Goal: Book appointment/travel/reservation: Book appointment/travel/reservation

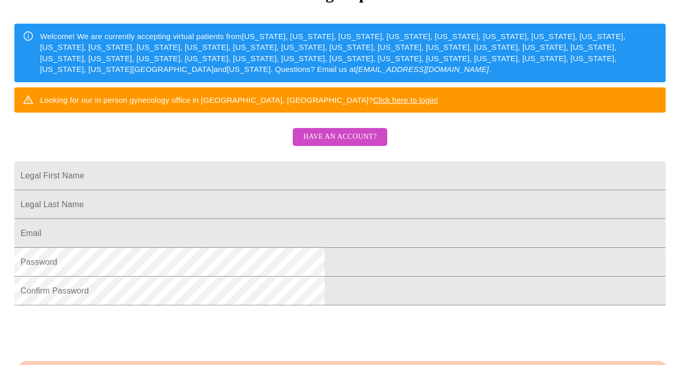
scroll to position [146, 0]
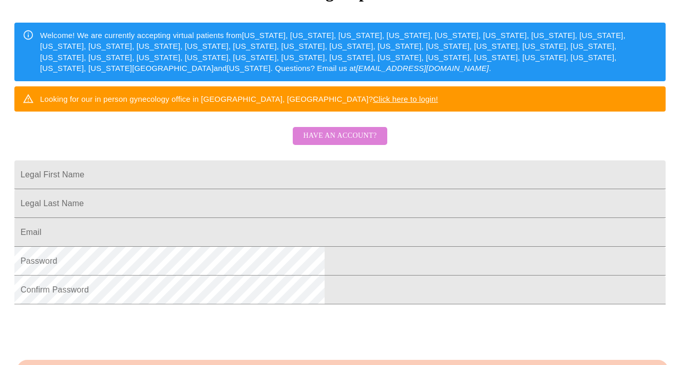
click at [365, 142] on span "Have an account?" at bounding box center [339, 135] width 73 height 13
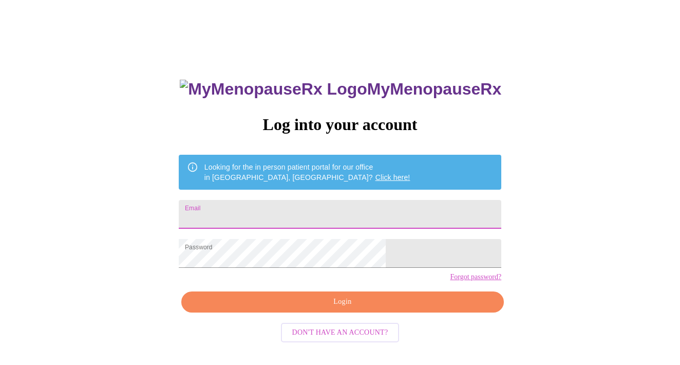
click at [366, 201] on input "Email" at bounding box center [340, 214] width 322 height 29
type input "[PERSON_NAME][EMAIL_ADDRESS][PERSON_NAME][DOMAIN_NAME]"
click at [347, 308] on span "Login" at bounding box center [342, 301] width 299 height 13
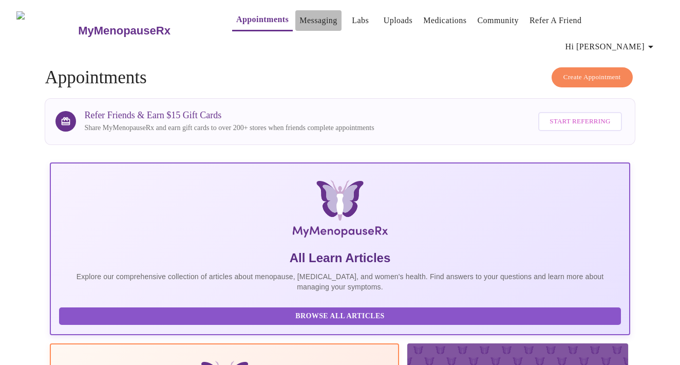
click at [305, 20] on link "Messaging" at bounding box center [317, 20] width 37 height 14
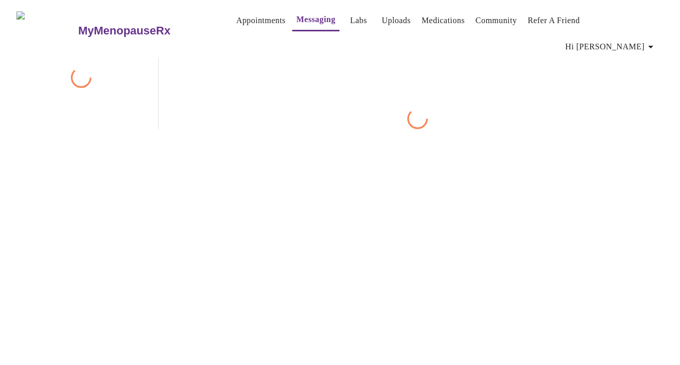
scroll to position [39, 0]
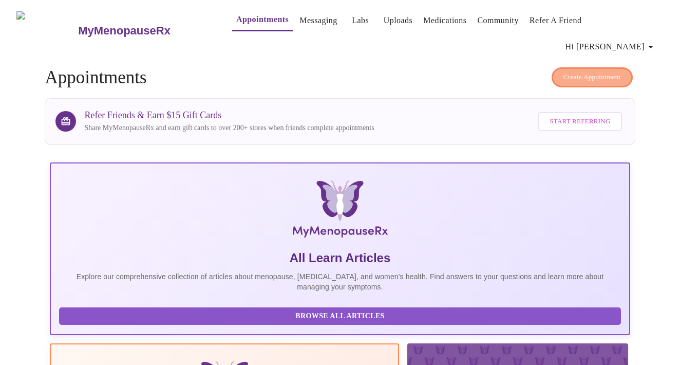
click at [603, 71] on span "Create Appointment" at bounding box center [592, 77] width 58 height 12
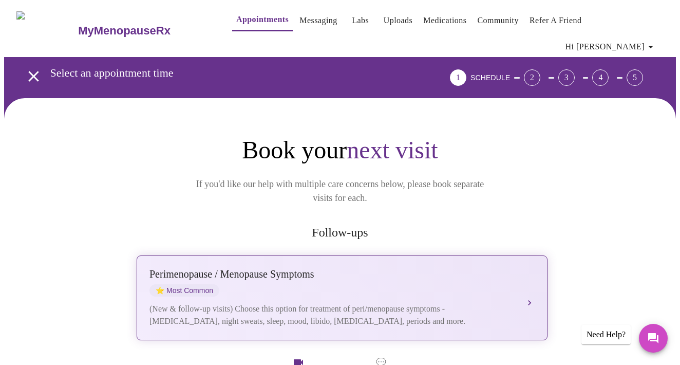
click at [529, 268] on div "[MEDICAL_DATA] / Menopause Symptoms ⭐ Most Common (New & follow-up visits) Choo…" at bounding box center [341, 297] width 385 height 59
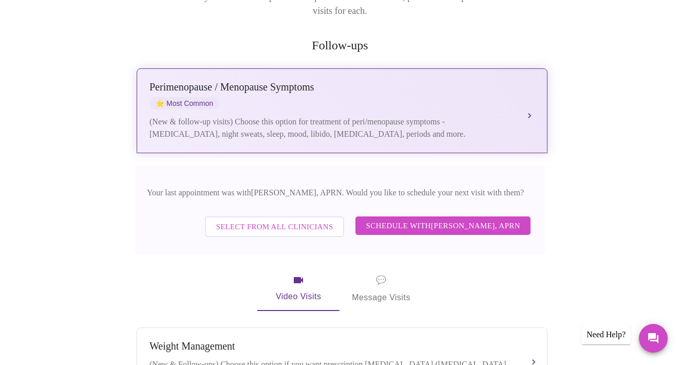
scroll to position [191, 0]
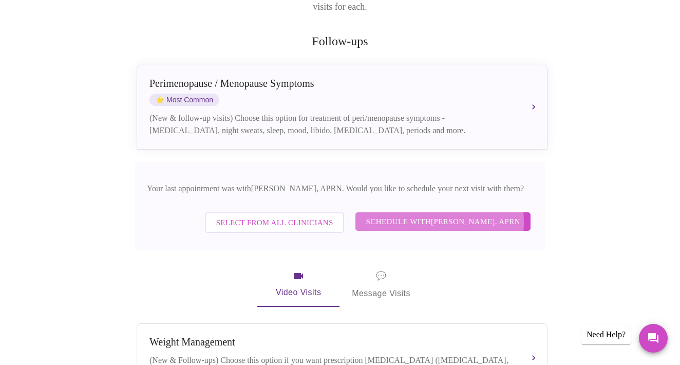
click at [423, 215] on span "Schedule with [PERSON_NAME], APRN" at bounding box center [443, 221] width 155 height 13
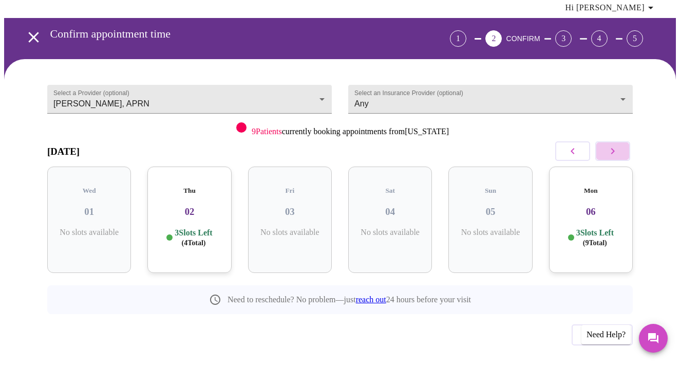
click at [615, 148] on icon "button" at bounding box center [613, 151] width 4 height 6
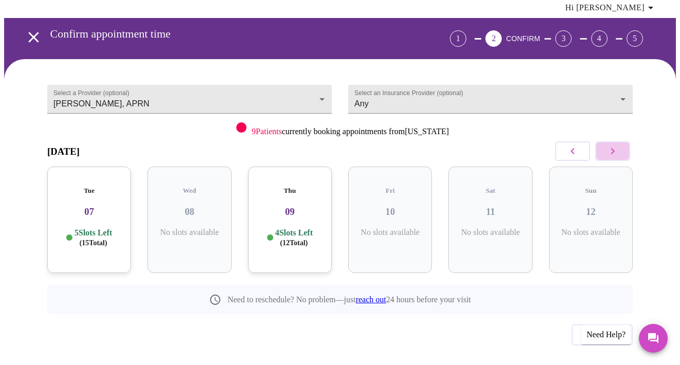
click at [615, 148] on icon "button" at bounding box center [613, 151] width 4 height 6
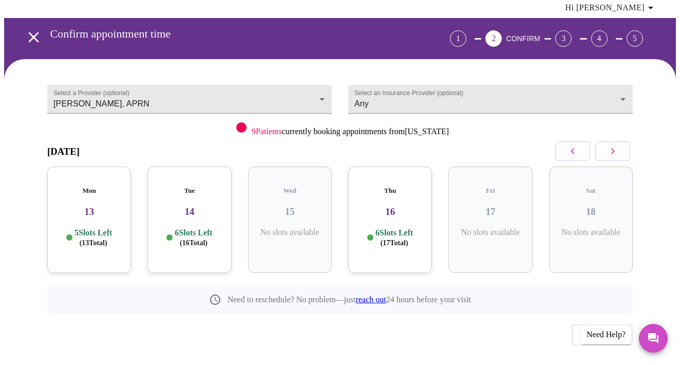
click at [615, 148] on icon "button" at bounding box center [613, 151] width 4 height 6
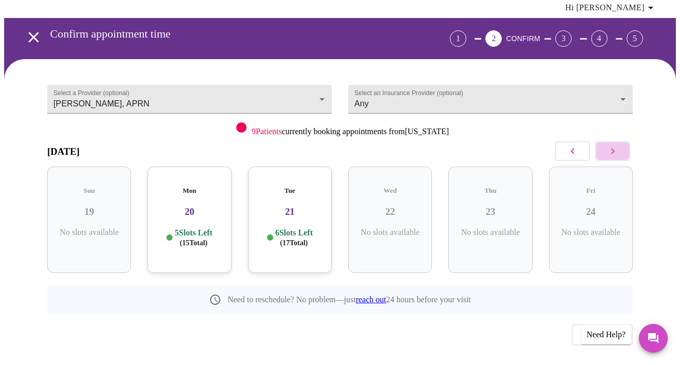
click at [615, 148] on icon "button" at bounding box center [613, 151] width 4 height 6
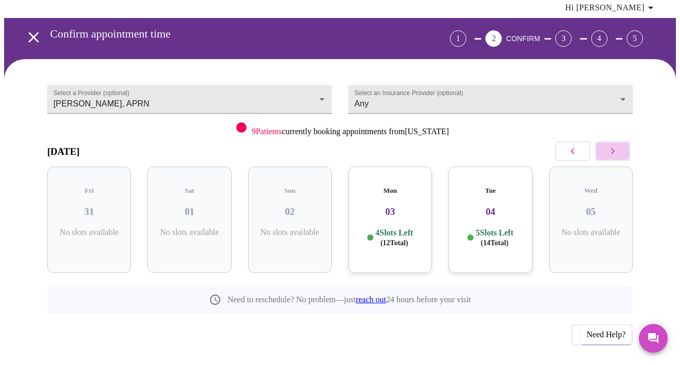
click at [615, 148] on icon "button" at bounding box center [613, 151] width 4 height 6
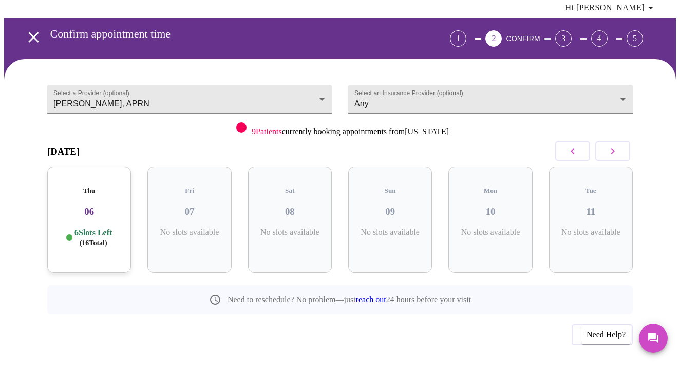
click at [615, 148] on icon "button" at bounding box center [613, 151] width 4 height 6
click at [574, 148] on icon "button" at bounding box center [572, 151] width 4 height 6
click at [616, 145] on icon "button" at bounding box center [612, 151] width 12 height 12
click at [194, 206] on h3 "13" at bounding box center [189, 211] width 67 height 11
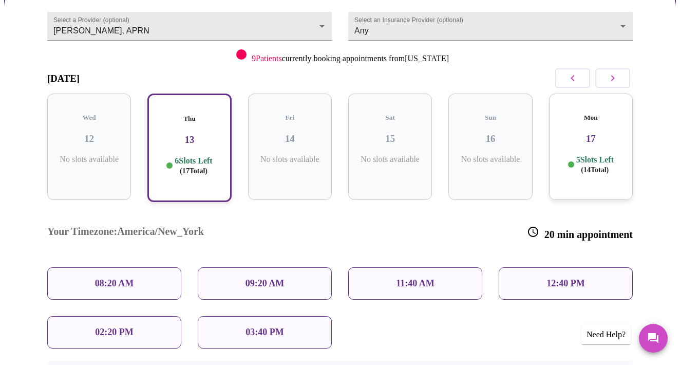
scroll to position [112, 0]
click at [269, 277] on p "09:20 AM" at bounding box center [264, 282] width 39 height 11
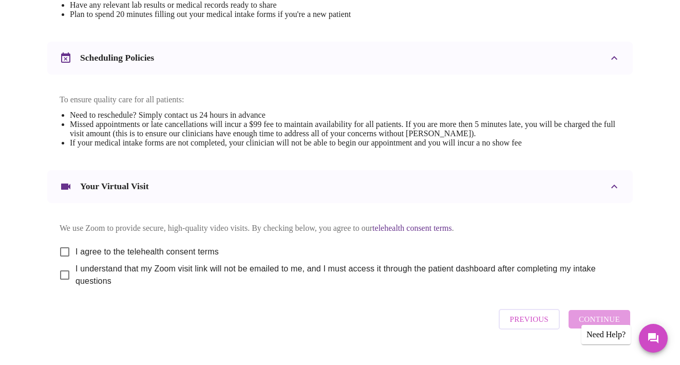
scroll to position [367, 0]
click at [62, 241] on input "I agree to the telehealth consent terms" at bounding box center [65, 251] width 22 height 22
checkbox input "true"
click at [59, 274] on input "I understand that my Zoom visit link will not be emailed to me, and I must acce…" at bounding box center [65, 274] width 22 height 22
checkbox input "true"
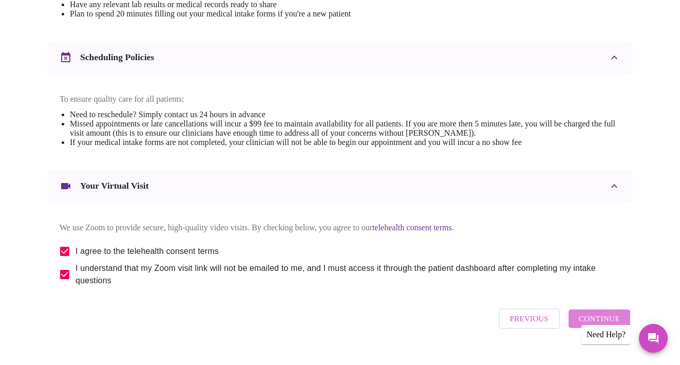
click at [603, 316] on span "Continue" at bounding box center [599, 318] width 41 height 13
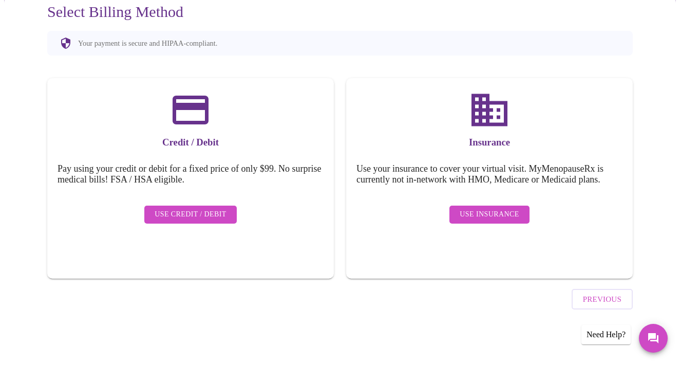
scroll to position [72, 0]
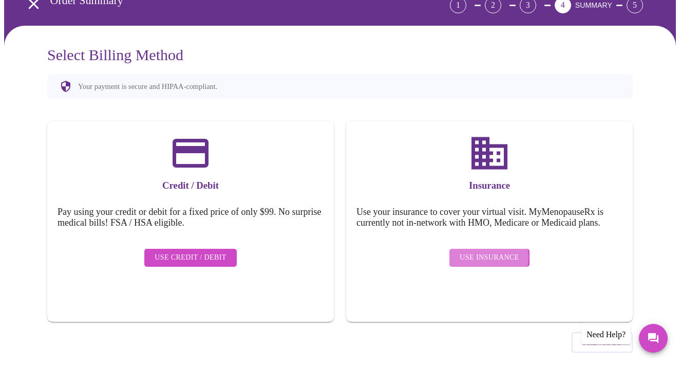
click at [487, 251] on span "Use Insurance" at bounding box center [489, 257] width 59 height 13
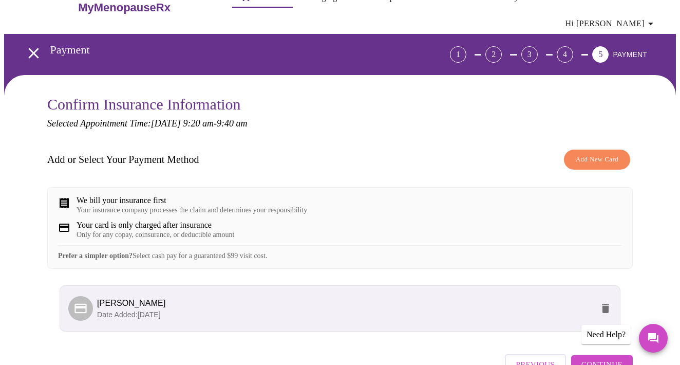
scroll to position [31, 0]
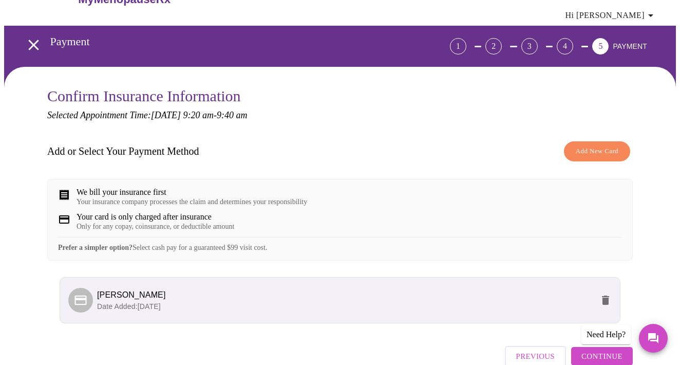
click at [512, 298] on span "[PERSON_NAME]" at bounding box center [345, 295] width 496 height 12
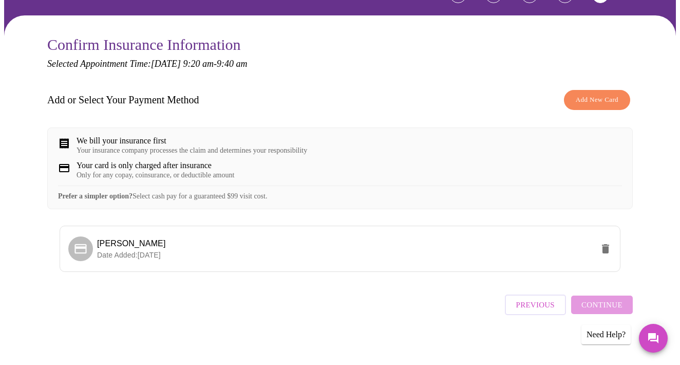
scroll to position [82, 0]
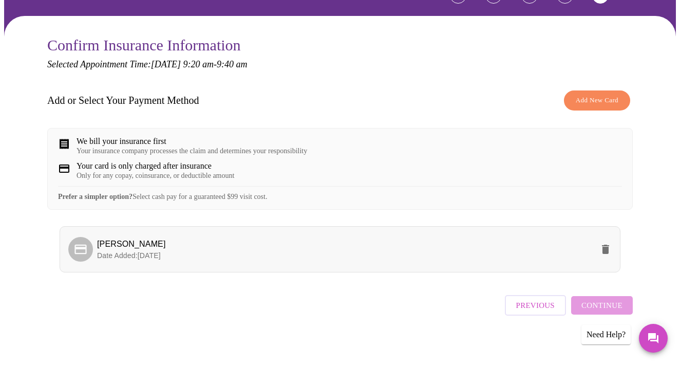
click at [108, 252] on span "Date Added: [DATE]" at bounding box center [129, 255] width 64 height 8
click at [606, 302] on span "Continue" at bounding box center [601, 304] width 41 height 13
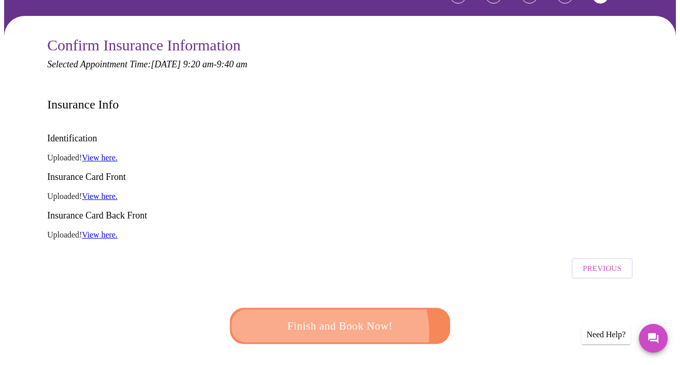
click at [329, 316] on span "Finish and Book Now!" at bounding box center [340, 326] width 194 height 20
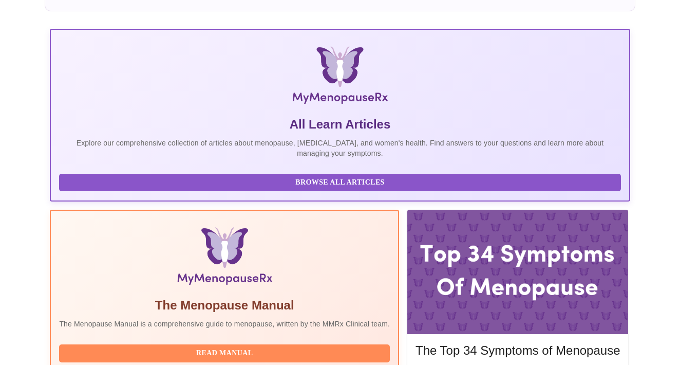
scroll to position [133, 0]
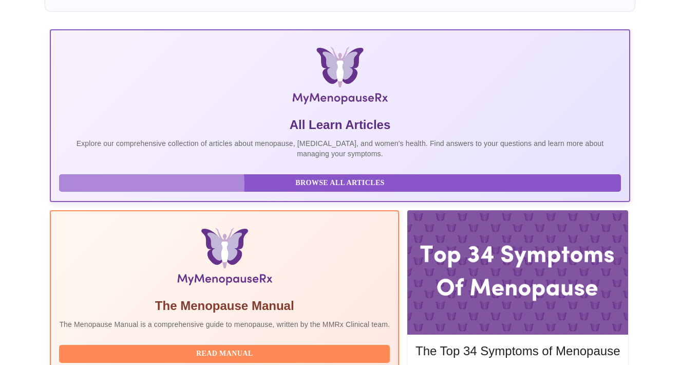
click at [151, 177] on span "Browse All Articles" at bounding box center [339, 183] width 541 height 13
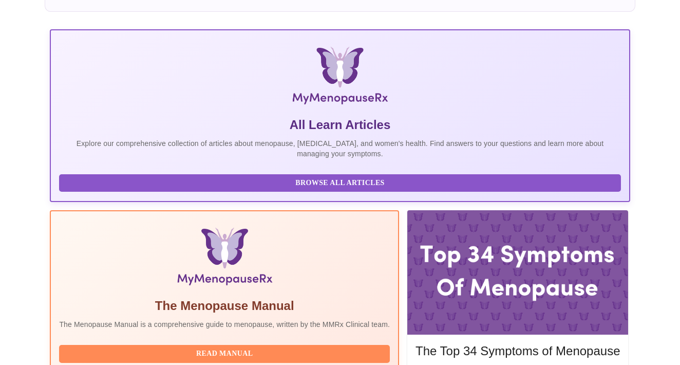
click at [279, 347] on span "Read Manual" at bounding box center [224, 353] width 310 height 13
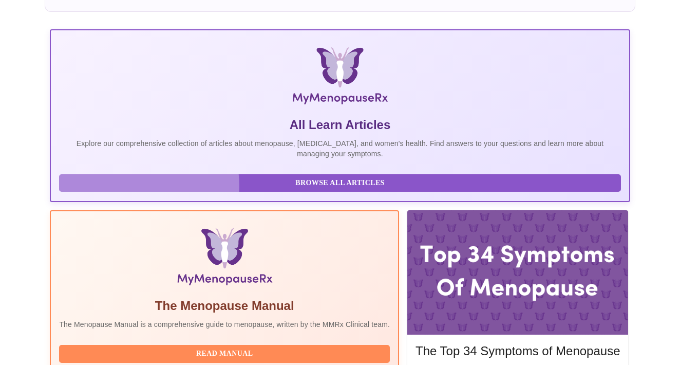
click at [149, 178] on span "Browse All Articles" at bounding box center [339, 183] width 541 height 13
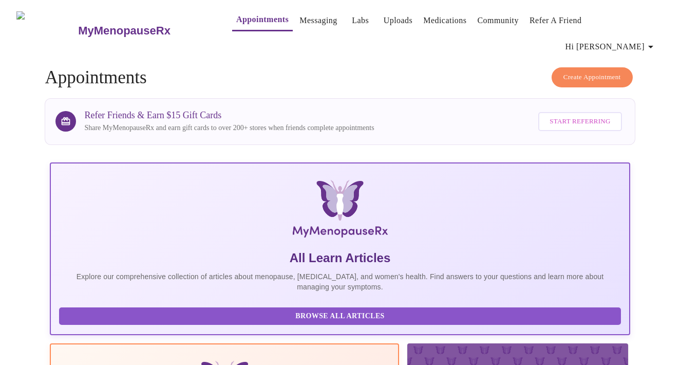
scroll to position [0, 0]
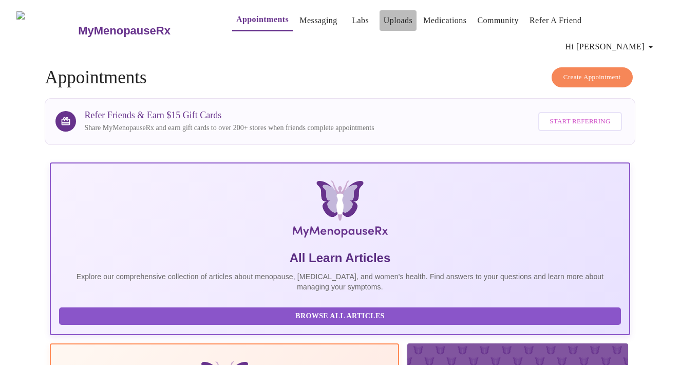
click at [384, 22] on link "Uploads" at bounding box center [398, 20] width 29 height 14
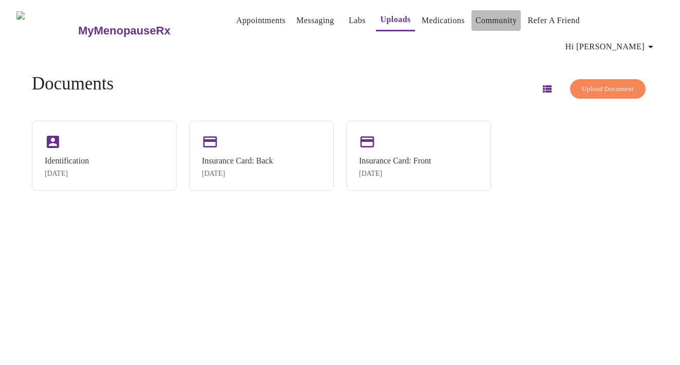
click at [482, 23] on link "Community" at bounding box center [496, 20] width 42 height 14
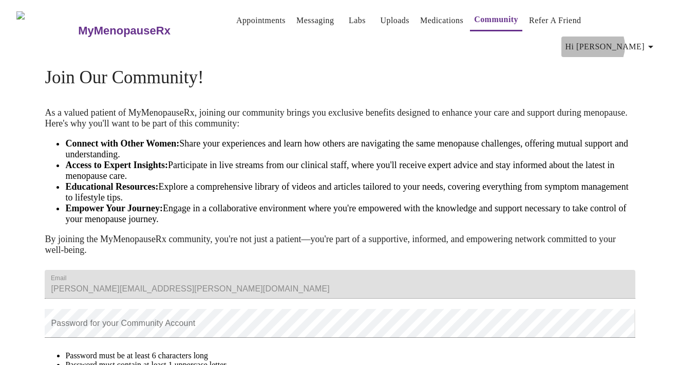
click at [634, 40] on span "Hi [PERSON_NAME]" at bounding box center [610, 47] width 91 height 14
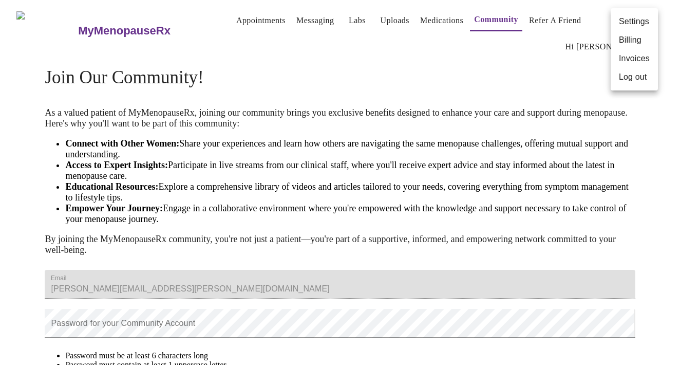
click at [637, 56] on li "Invoices" at bounding box center [633, 58] width 47 height 18
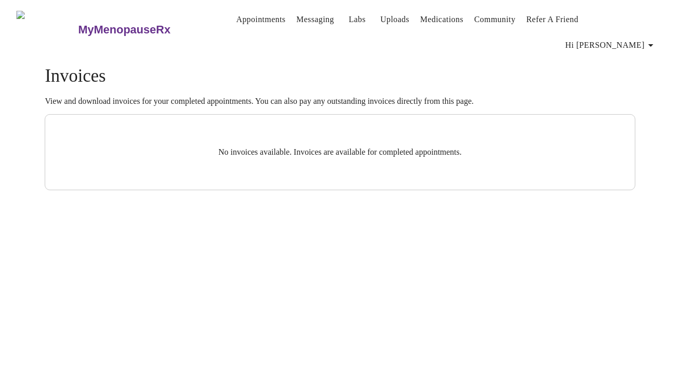
click at [98, 23] on h3 "MyMenopauseRx" at bounding box center [124, 29] width 92 height 13
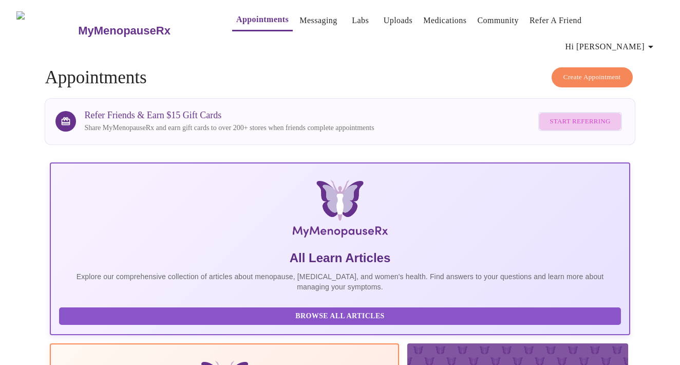
click at [589, 116] on span "Start Referring" at bounding box center [579, 122] width 61 height 12
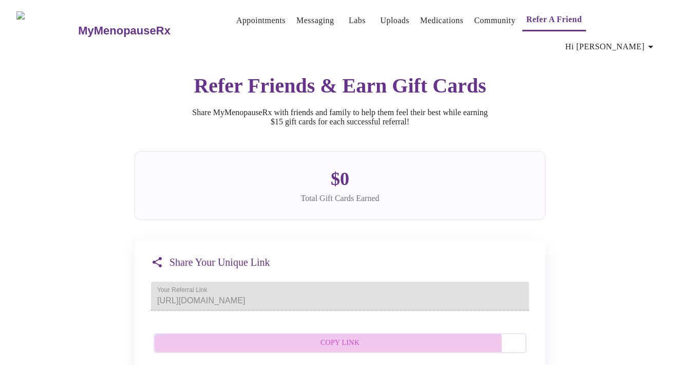
click at [337, 342] on span "Copy Link" at bounding box center [340, 342] width 350 height 13
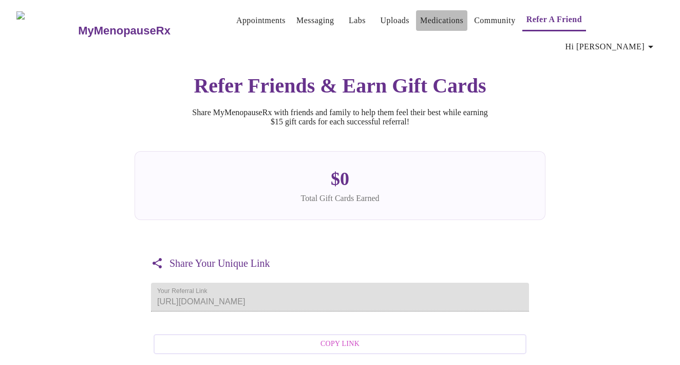
click at [423, 22] on link "Medications" at bounding box center [441, 20] width 43 height 14
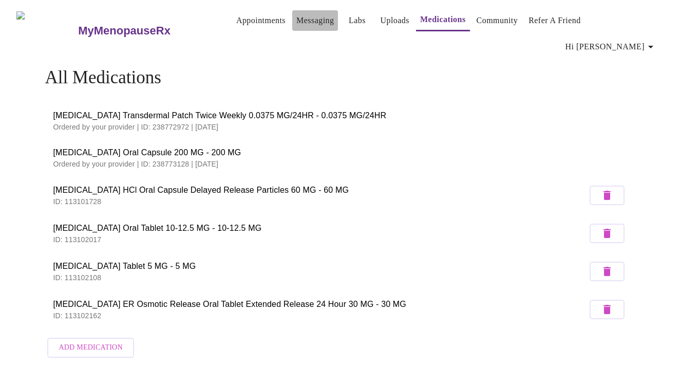
click at [300, 21] on link "Messaging" at bounding box center [314, 20] width 37 height 14
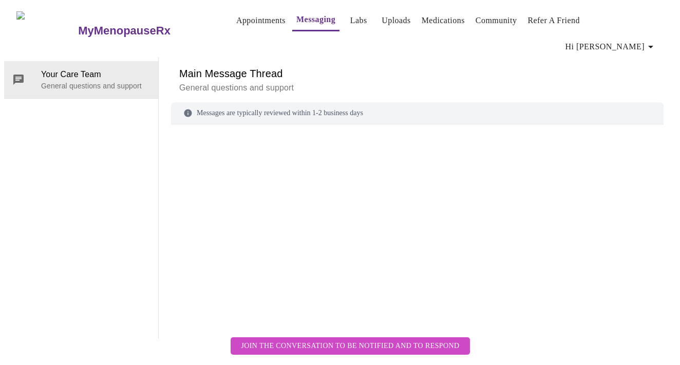
scroll to position [39, 0]
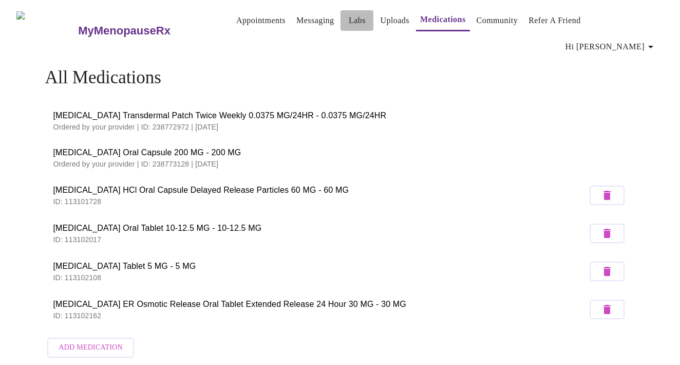
click at [349, 25] on link "Labs" at bounding box center [357, 20] width 17 height 14
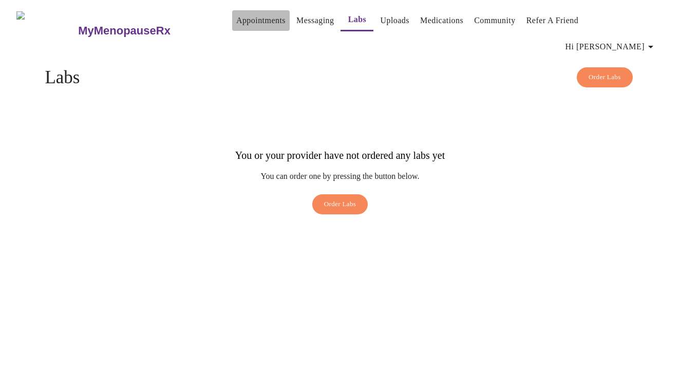
click at [244, 21] on link "Appointments" at bounding box center [260, 20] width 49 height 14
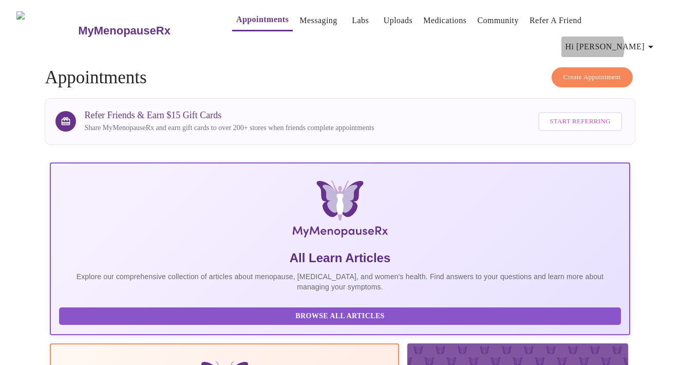
click at [634, 40] on span "Hi [PERSON_NAME]" at bounding box center [610, 47] width 91 height 14
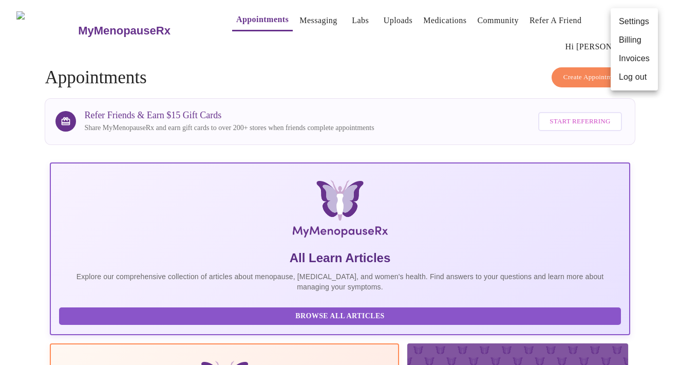
click at [634, 78] on li "Log out" at bounding box center [633, 77] width 47 height 18
